Goal: Task Accomplishment & Management: Manage account settings

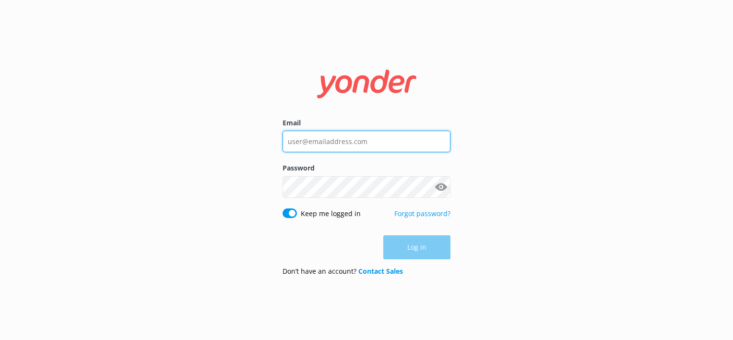
click at [397, 142] on input "Email" at bounding box center [367, 142] width 168 height 22
type input "[EMAIL_ADDRESS][DOMAIN_NAME]"
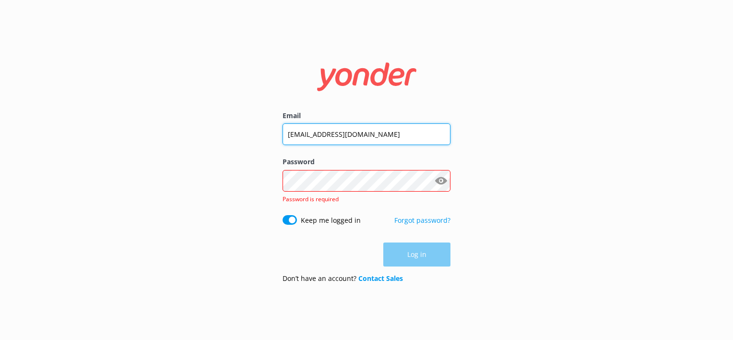
click at [372, 142] on input "[EMAIL_ADDRESS][DOMAIN_NAME]" at bounding box center [367, 134] width 168 height 22
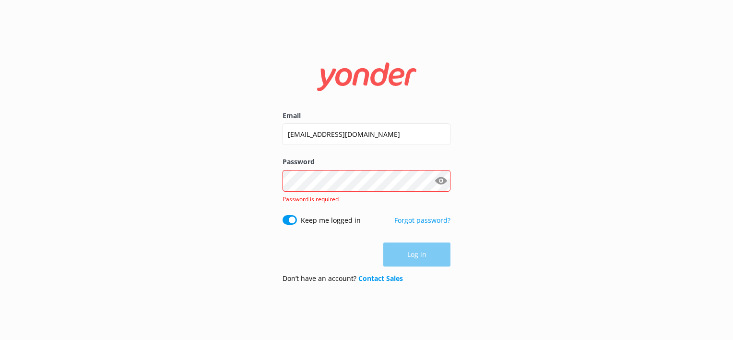
click at [397, 166] on label "Password" at bounding box center [367, 161] width 168 height 11
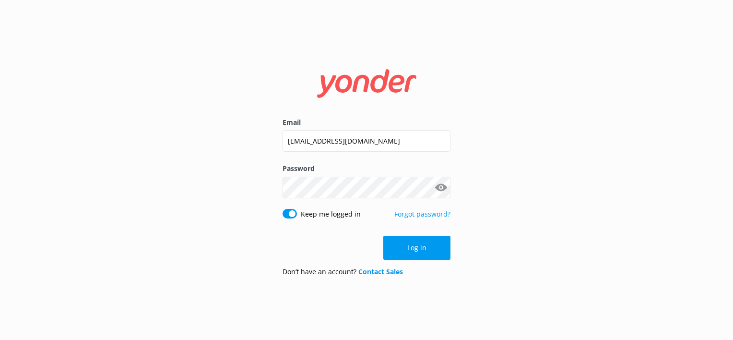
click at [441, 188] on button "Show password" at bounding box center [440, 187] width 19 height 19
click at [435, 251] on button "Log in" at bounding box center [416, 248] width 67 height 24
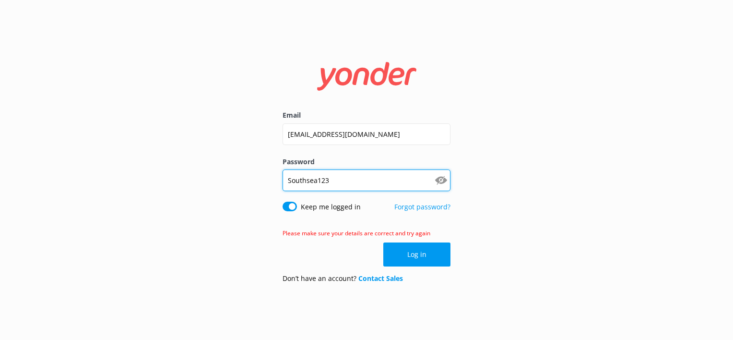
click at [311, 178] on input "Southsea123" at bounding box center [367, 180] width 168 height 22
type input "SouthSea123"
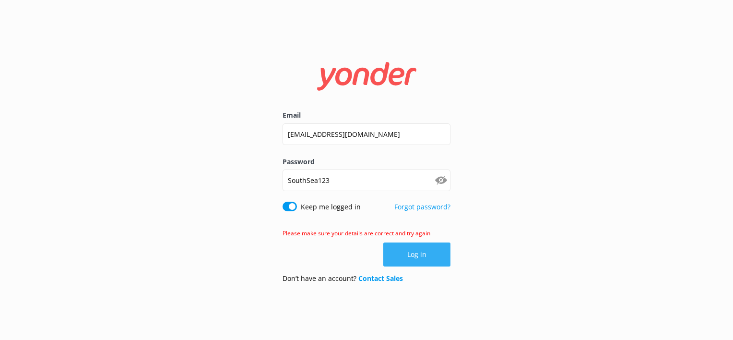
click at [422, 255] on button "Log in" at bounding box center [416, 254] width 67 height 24
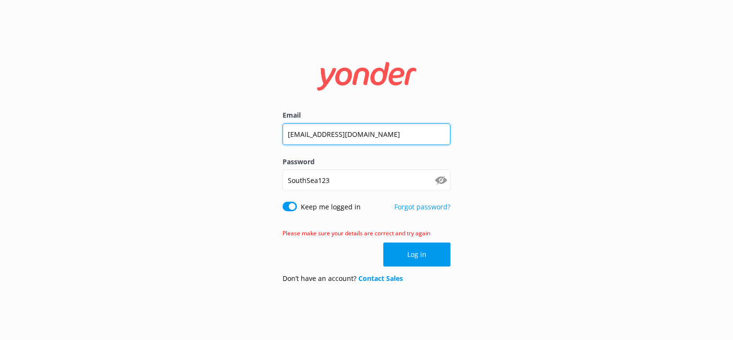
drag, startPoint x: 307, startPoint y: 133, endPoint x: 259, endPoint y: 133, distance: 48.0
click at [259, 133] on div "Email [EMAIL_ADDRESS][DOMAIN_NAME] Password [SECURITY_DATA] Show password Keep …" at bounding box center [366, 170] width 733 height 340
type input "[EMAIL_ADDRESS][DOMAIN_NAME]"
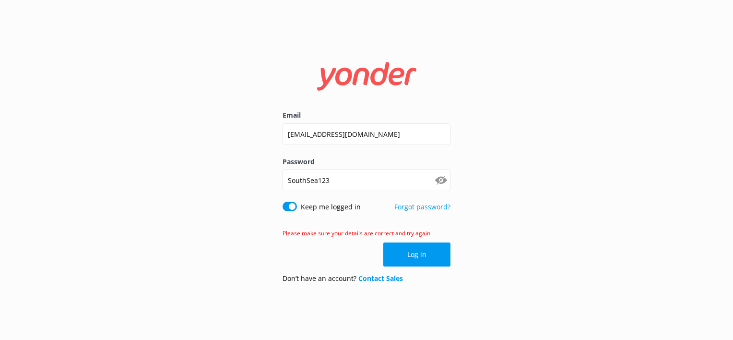
click at [414, 252] on button "Log in" at bounding box center [416, 254] width 67 height 24
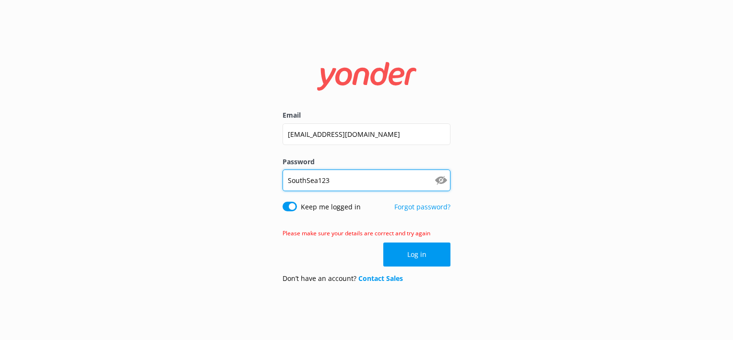
drag, startPoint x: 311, startPoint y: 178, endPoint x: 320, endPoint y: 182, distance: 9.0
click at [311, 178] on input "SouthSea123" at bounding box center [367, 180] width 168 height 22
type input "Southsea123"
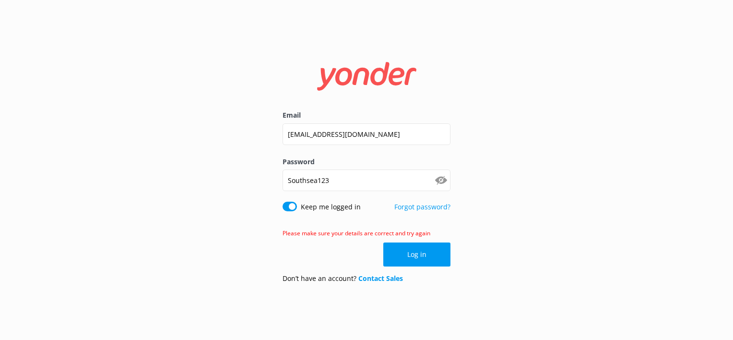
drag, startPoint x: 443, startPoint y: 253, endPoint x: 567, endPoint y: 297, distance: 131.0
click at [447, 257] on button "Log in" at bounding box center [416, 254] width 67 height 24
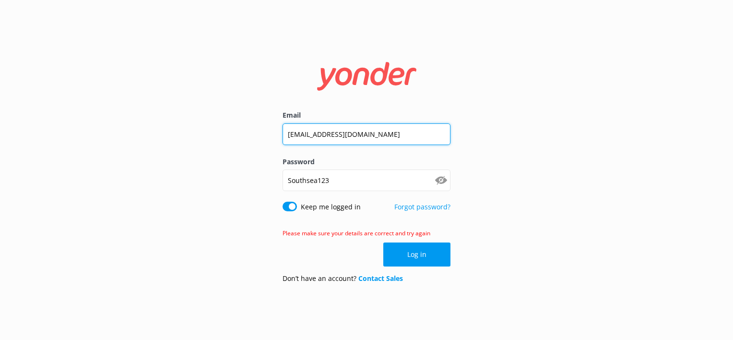
drag, startPoint x: 345, startPoint y: 131, endPoint x: 174, endPoint y: 112, distance: 171.9
click at [174, 112] on div "Email [EMAIL_ADDRESS][DOMAIN_NAME] Password [SECURITY_DATA] Show password Keep …" at bounding box center [366, 170] width 733 height 340
type input "[EMAIL_ADDRESS][DOMAIN_NAME]"
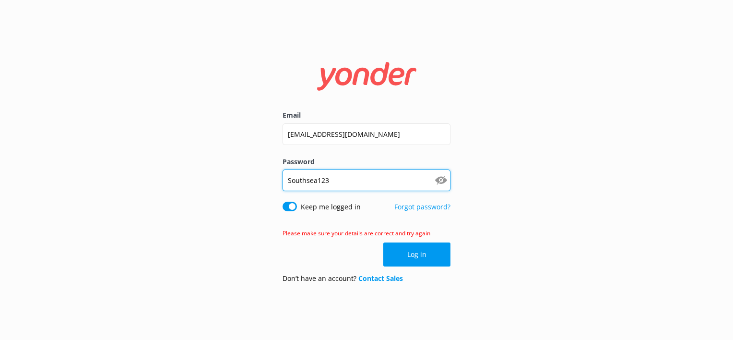
click at [318, 180] on input "Southsea123" at bounding box center [367, 180] width 168 height 22
type input "Southsea@123"
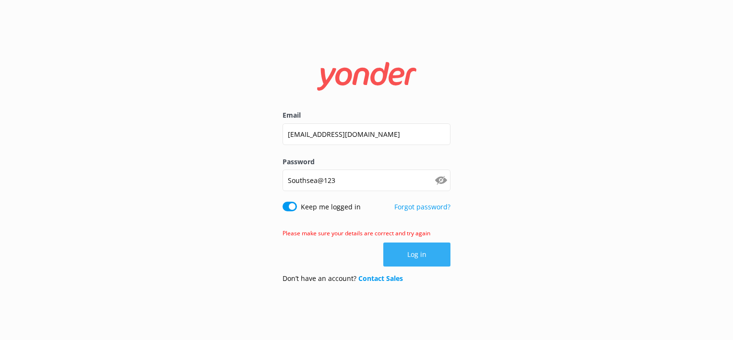
click at [432, 258] on button "Log in" at bounding box center [416, 254] width 67 height 24
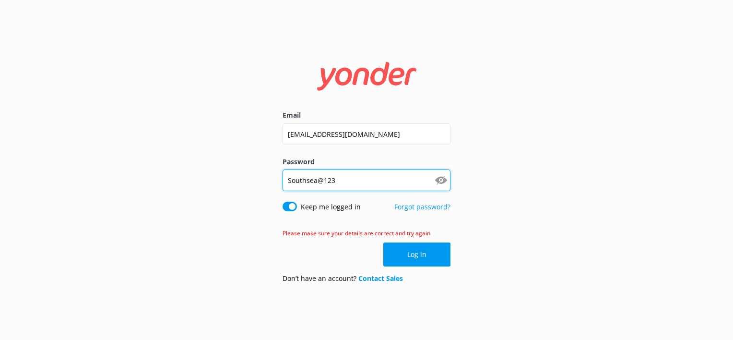
drag, startPoint x: 310, startPoint y: 178, endPoint x: 311, endPoint y: 188, distance: 10.1
click at [311, 180] on input "Southsea@123" at bounding box center [367, 180] width 168 height 22
type input "SouthSea@123"
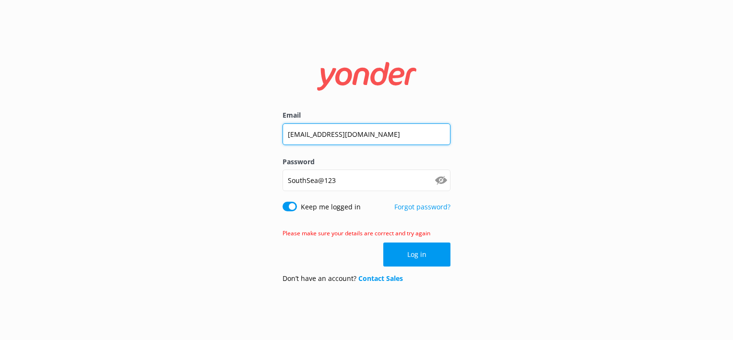
drag, startPoint x: 349, startPoint y: 134, endPoint x: 45, endPoint y: 134, distance: 304.2
click at [45, 134] on div "Email [EMAIL_ADDRESS][DOMAIN_NAME] Password [SECURITY_DATA] Show password Keep …" at bounding box center [366, 170] width 733 height 340
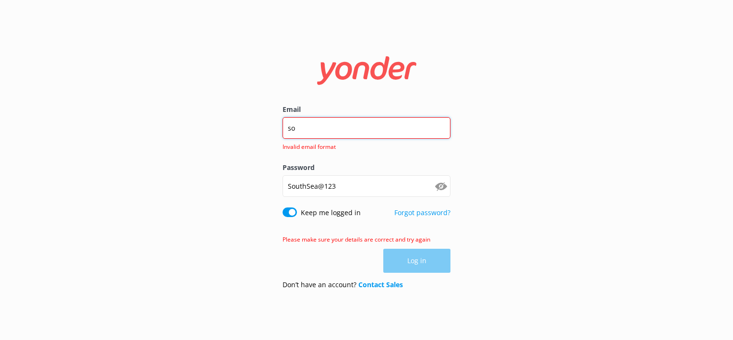
type input "[EMAIL_ADDRESS][DOMAIN_NAME]"
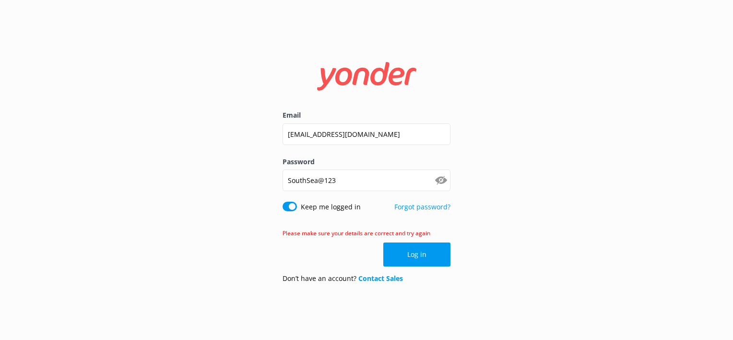
click at [643, 198] on div "Email [EMAIL_ADDRESS][DOMAIN_NAME] Password [SECURITY_DATA] Show password Keep …" at bounding box center [366, 170] width 733 height 340
click at [410, 260] on button "Log in" at bounding box center [416, 254] width 67 height 24
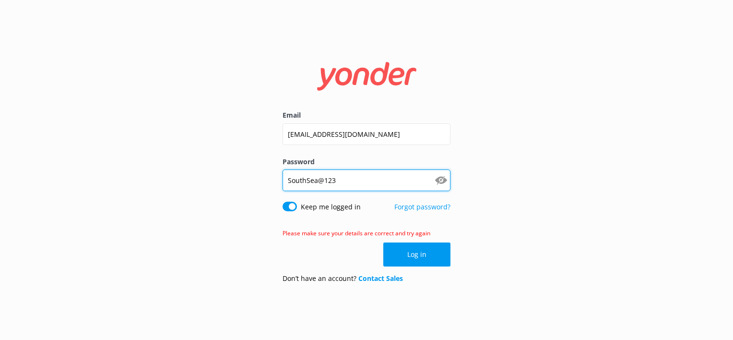
click at [311, 180] on input "SouthSea@123" at bounding box center [367, 180] width 168 height 22
type input "Southsea@123"
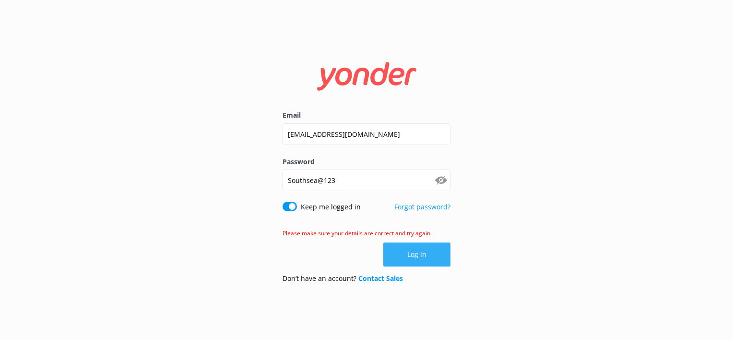
click at [419, 251] on button "Log in" at bounding box center [416, 254] width 67 height 24
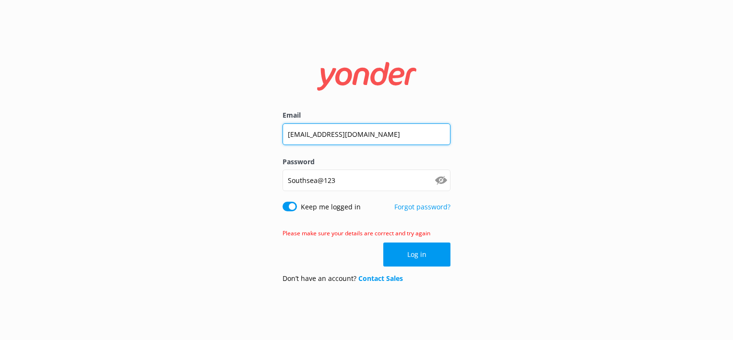
drag, startPoint x: 350, startPoint y: 134, endPoint x: 109, endPoint y: 129, distance: 240.4
click at [108, 131] on div "Email [EMAIL_ADDRESS][DOMAIN_NAME] Password [SECURITY_DATA] Show password Keep …" at bounding box center [366, 170] width 733 height 340
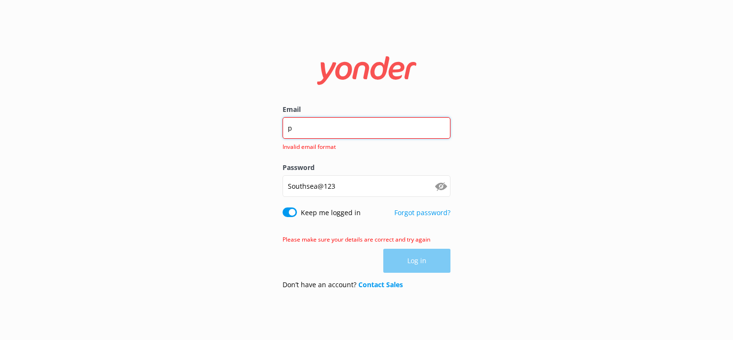
type input "[EMAIL_ADDRESS][DOMAIN_NAME]"
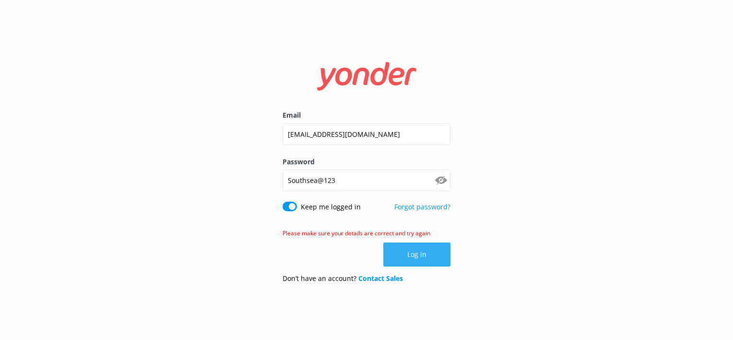
click at [415, 251] on button "Log in" at bounding box center [416, 254] width 67 height 24
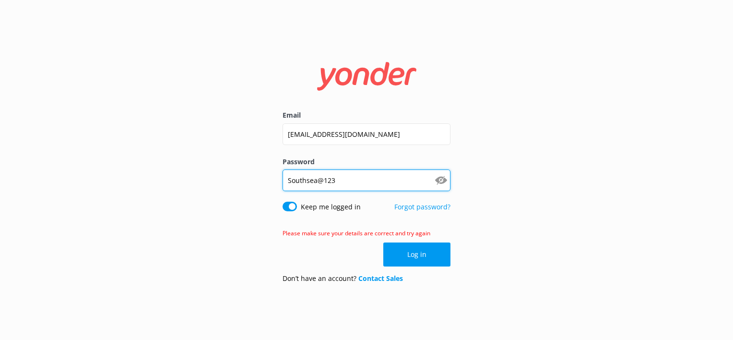
drag, startPoint x: 310, startPoint y: 178, endPoint x: 383, endPoint y: 203, distance: 77.1
click at [315, 180] on input "Southsea@123" at bounding box center [367, 180] width 168 height 22
click at [396, 179] on input "SouthSea@123" at bounding box center [367, 180] width 168 height 22
type input "SouthSea@123"
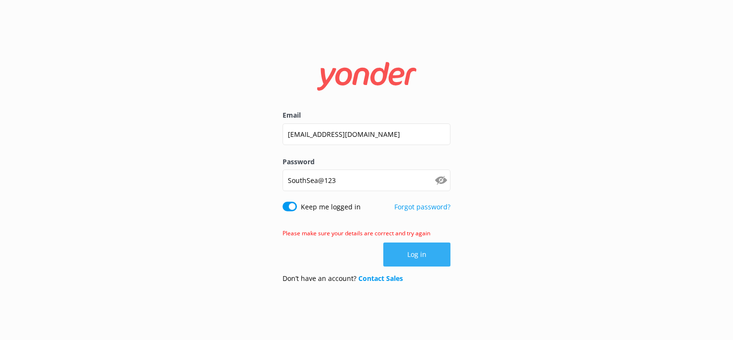
click at [425, 250] on button "Log in" at bounding box center [416, 254] width 67 height 24
